Goal: Find specific page/section: Find specific page/section

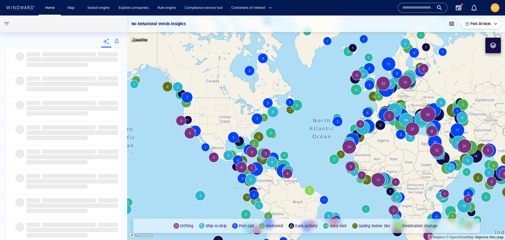
click at [424, 4] on input "text" at bounding box center [417, 8] width 31 height 8
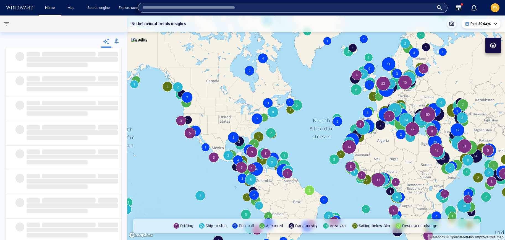
paste input "*******"
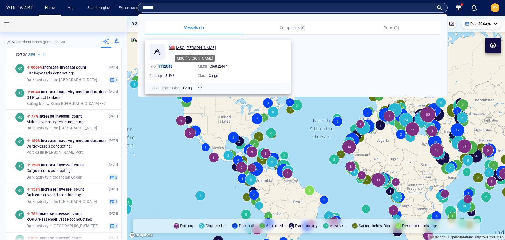
type input "*******"
click at [192, 46] on span "MSC [PERSON_NAME]" at bounding box center [196, 47] width 40 height 4
